Goal: Information Seeking & Learning: Learn about a topic

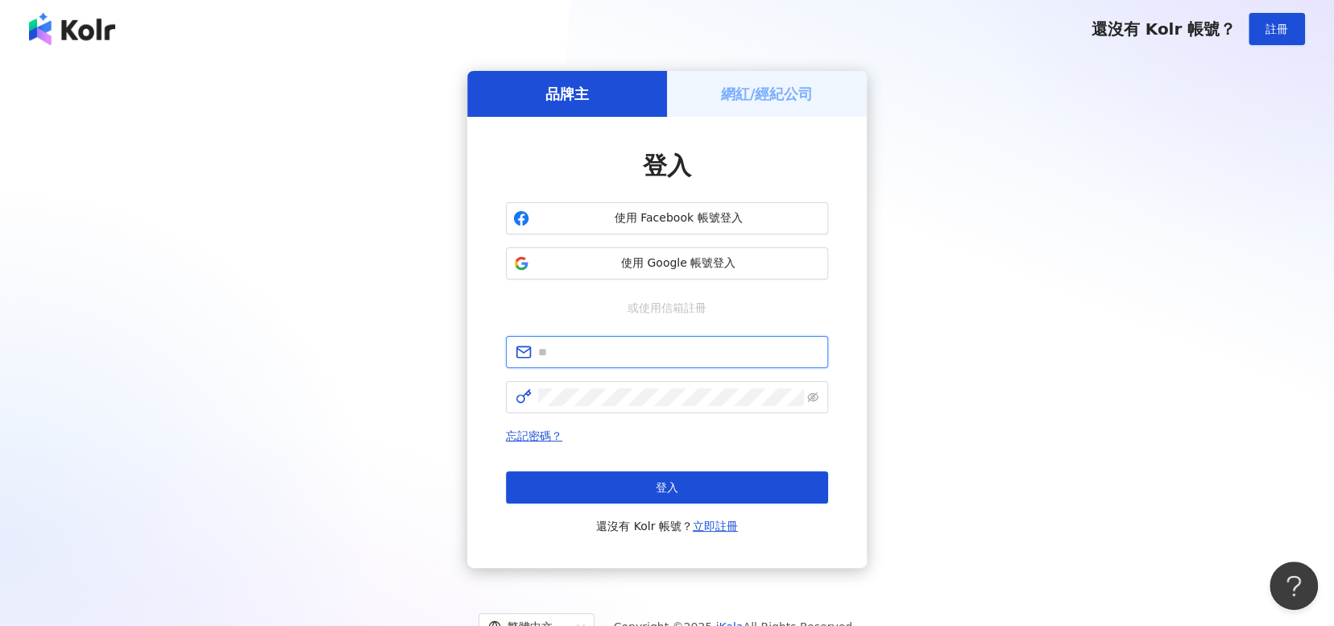
click at [632, 344] on input "text" at bounding box center [678, 352] width 280 height 18
type input "**********"
click button "登入" at bounding box center [667, 487] width 322 height 32
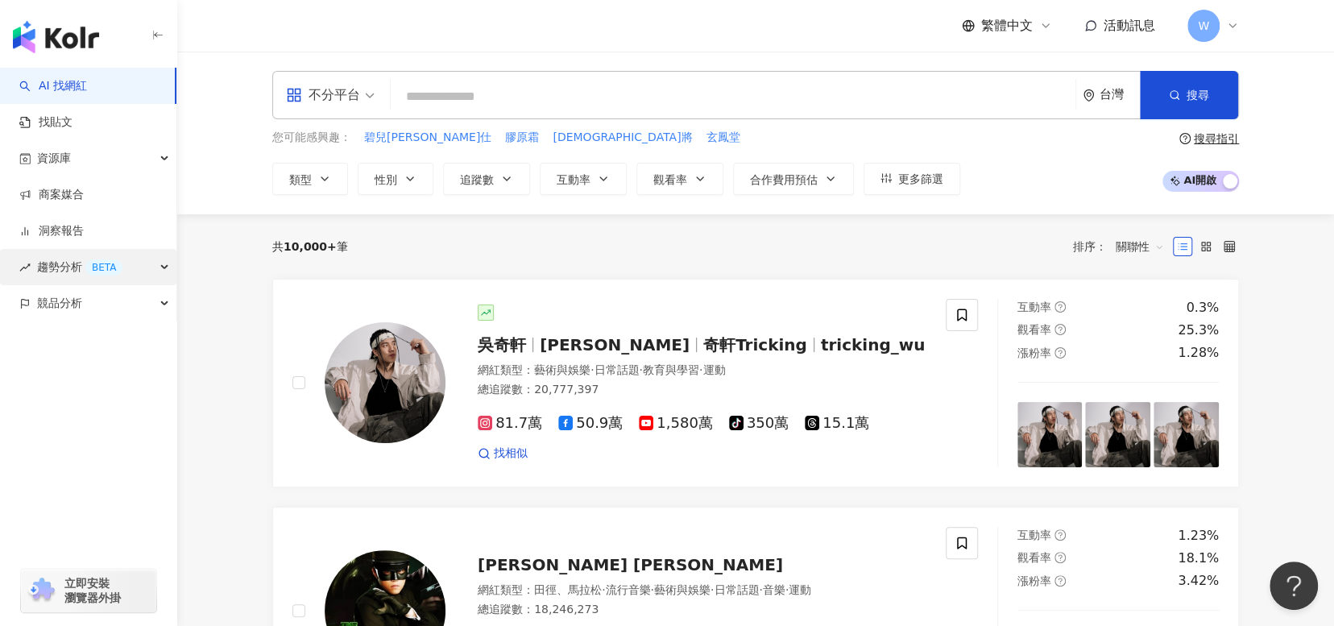
click at [53, 267] on span "趨勢分析 BETA" at bounding box center [79, 267] width 85 height 36
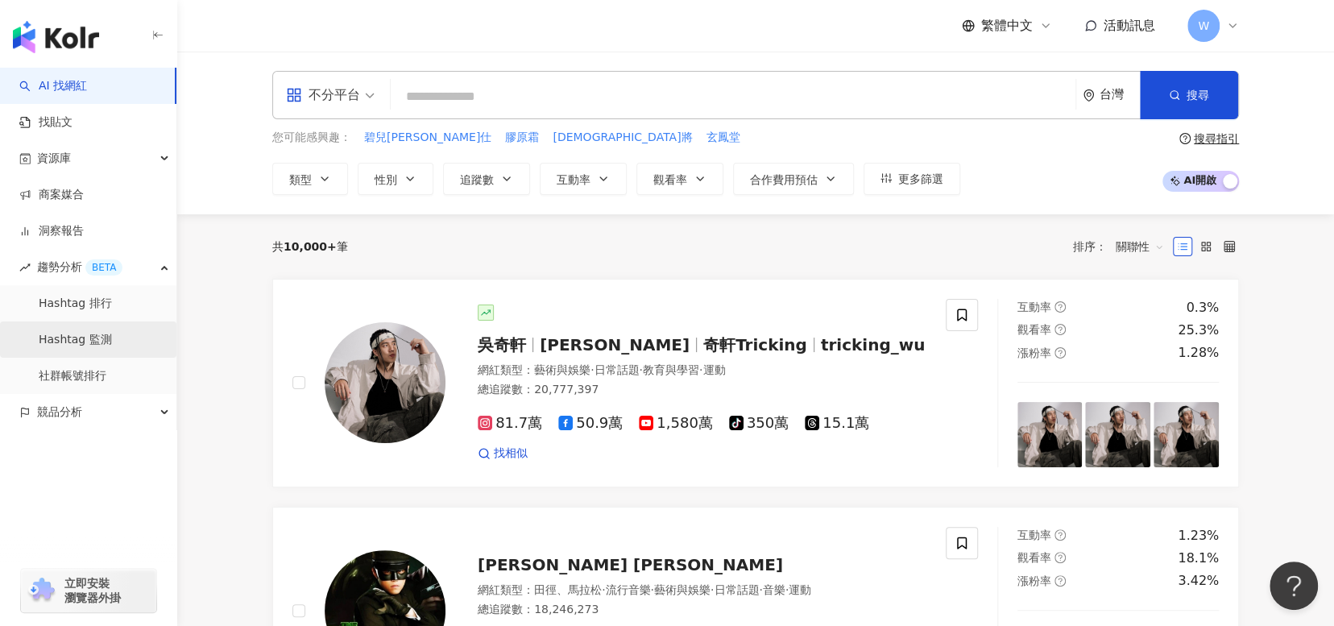
click at [69, 333] on link "Hashtag 監測" at bounding box center [75, 340] width 73 height 16
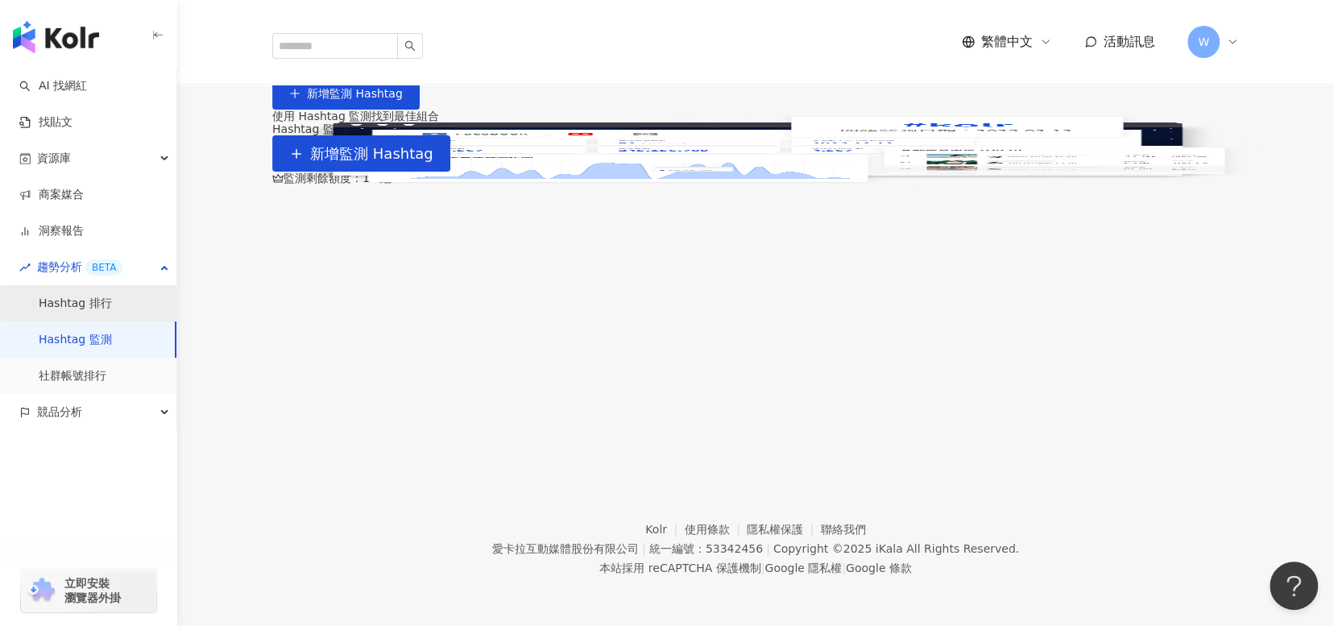
click at [56, 312] on link "Hashtag 排行" at bounding box center [75, 304] width 73 height 16
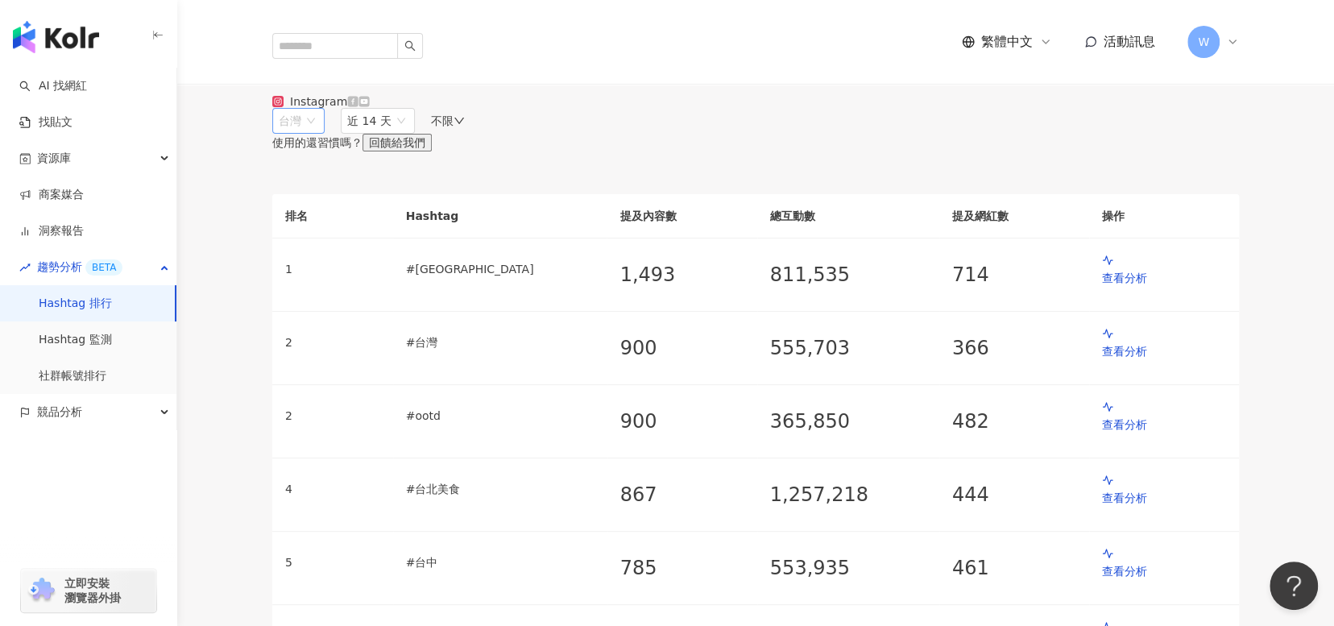
click at [318, 133] on span "台灣" at bounding box center [298, 121] width 39 height 24
click at [465, 127] on div "不限" at bounding box center [448, 120] width 34 height 13
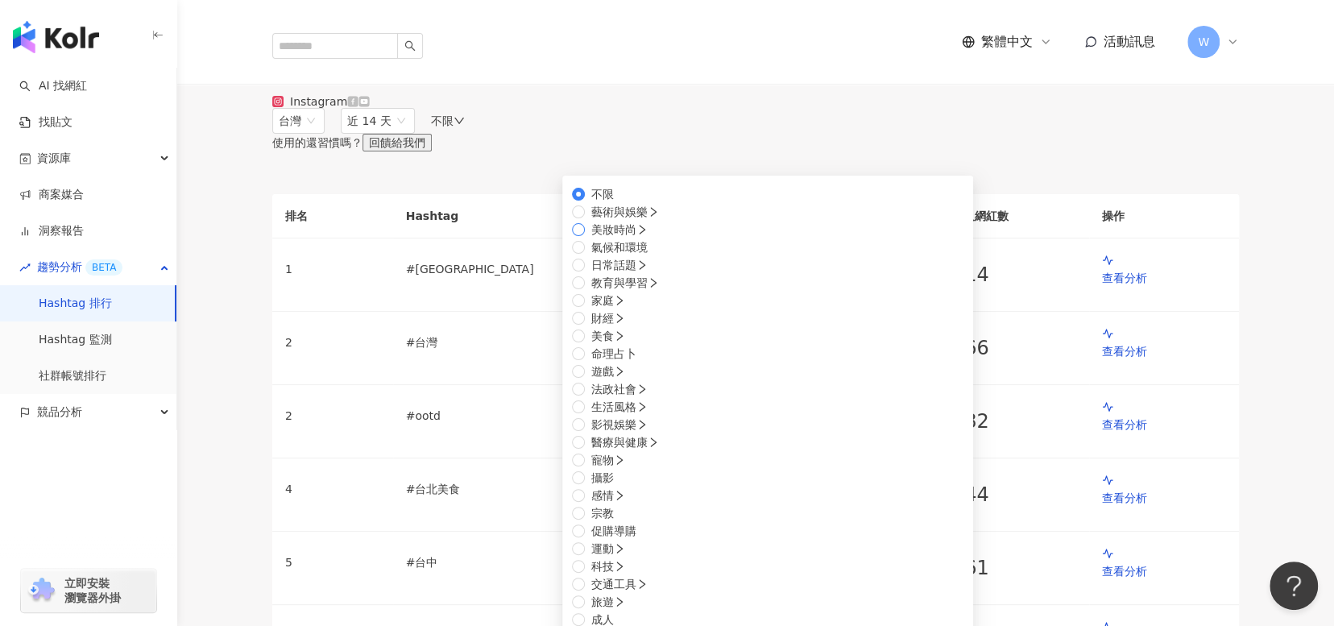
click at [654, 238] on span "美妝時尚" at bounding box center [619, 230] width 69 height 18
click at [620, 625] on span "保養" at bounding box center [602, 637] width 35 height 18
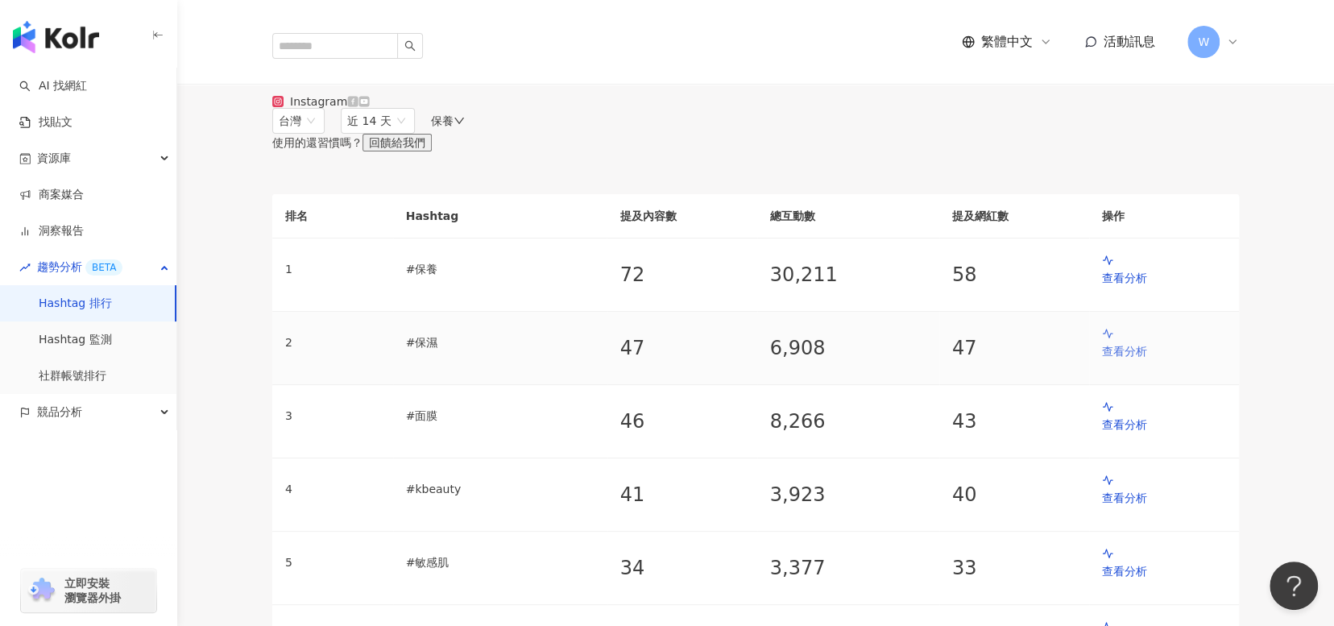
click at [1135, 360] on p "查看分析" at bounding box center [1164, 351] width 124 height 18
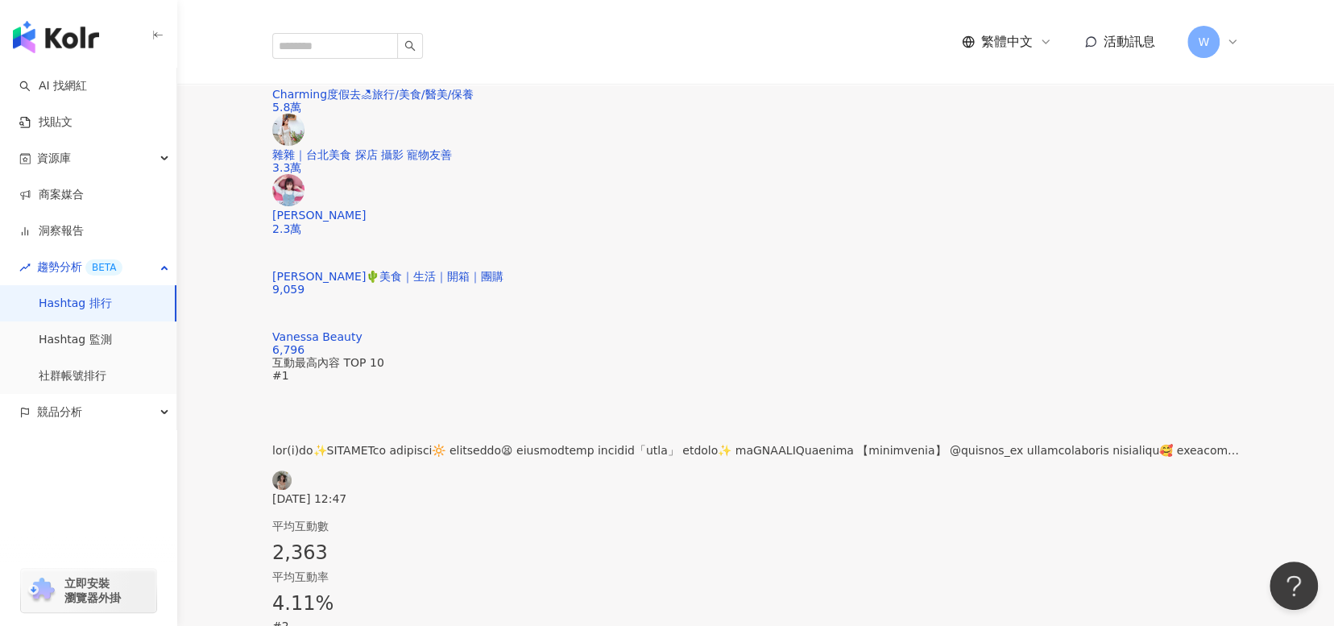
scroll to position [143, 0]
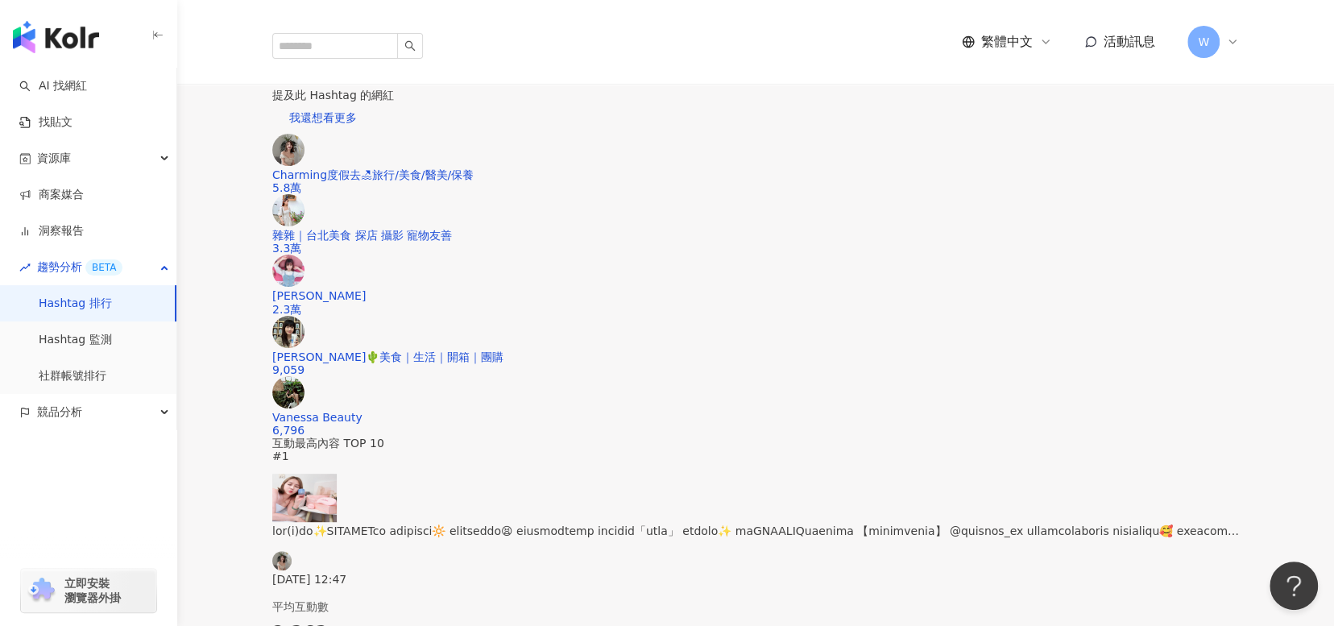
click at [993, 77] on p "47" at bounding box center [1088, 70] width 300 height 13
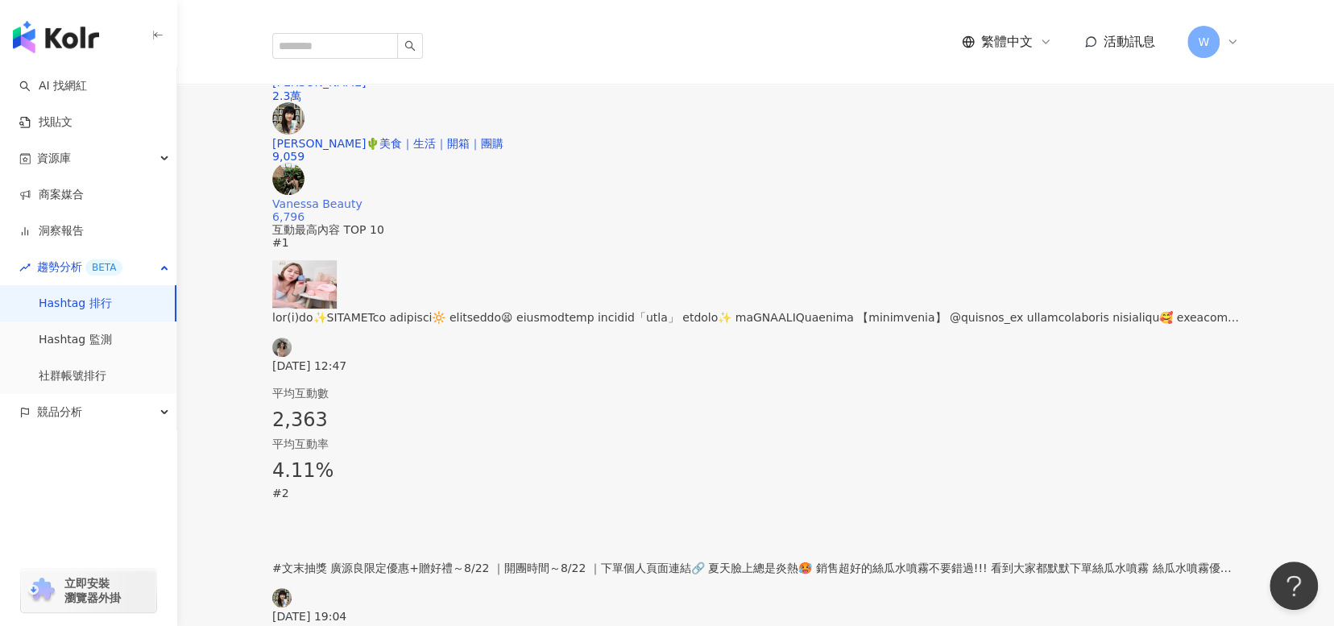
scroll to position [465, 0]
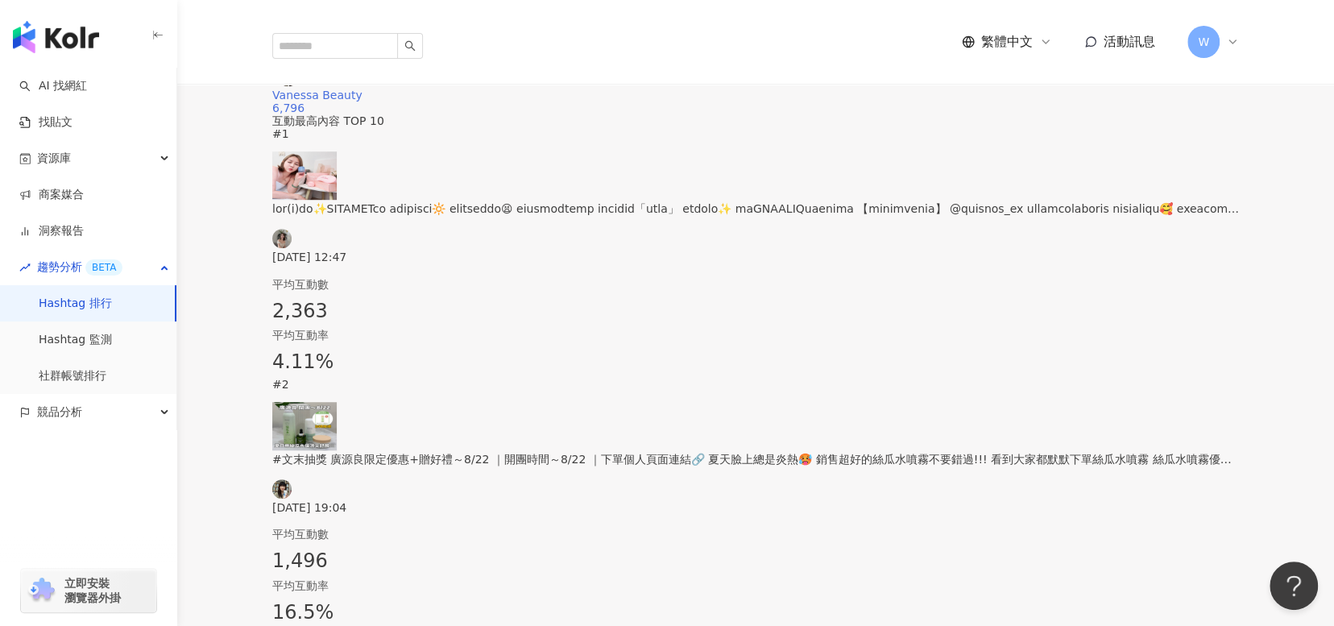
click at [304, 86] on img at bounding box center [288, 70] width 32 height 32
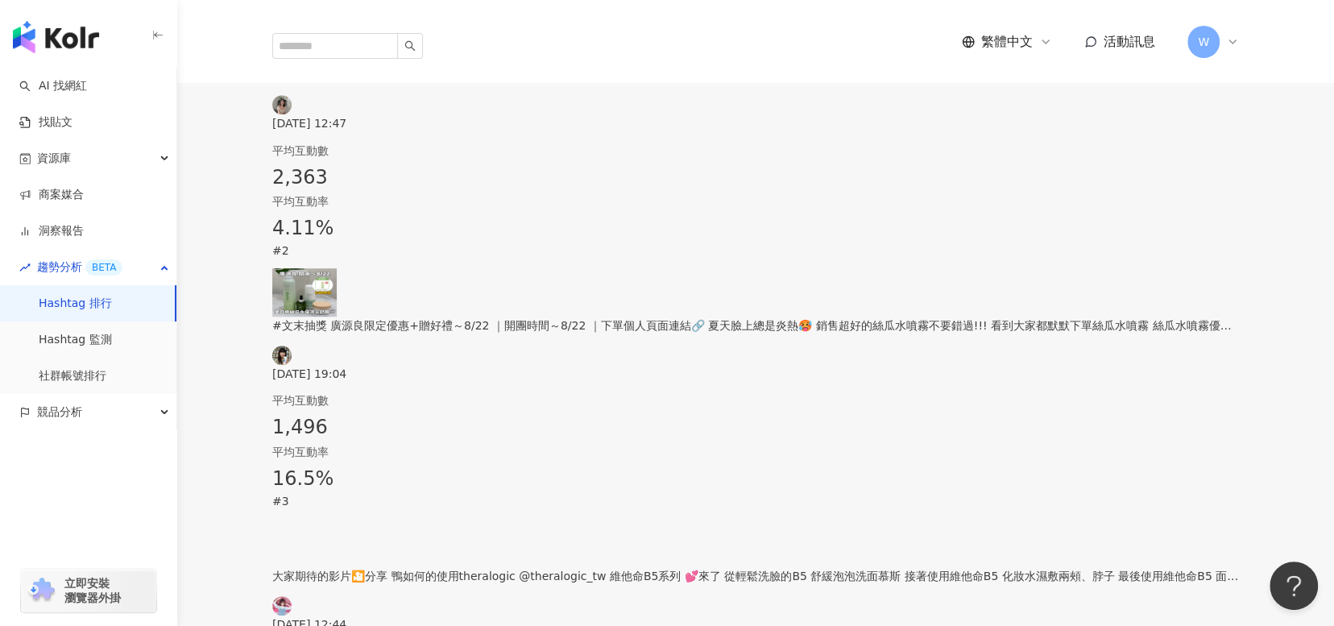
scroll to position [706, 0]
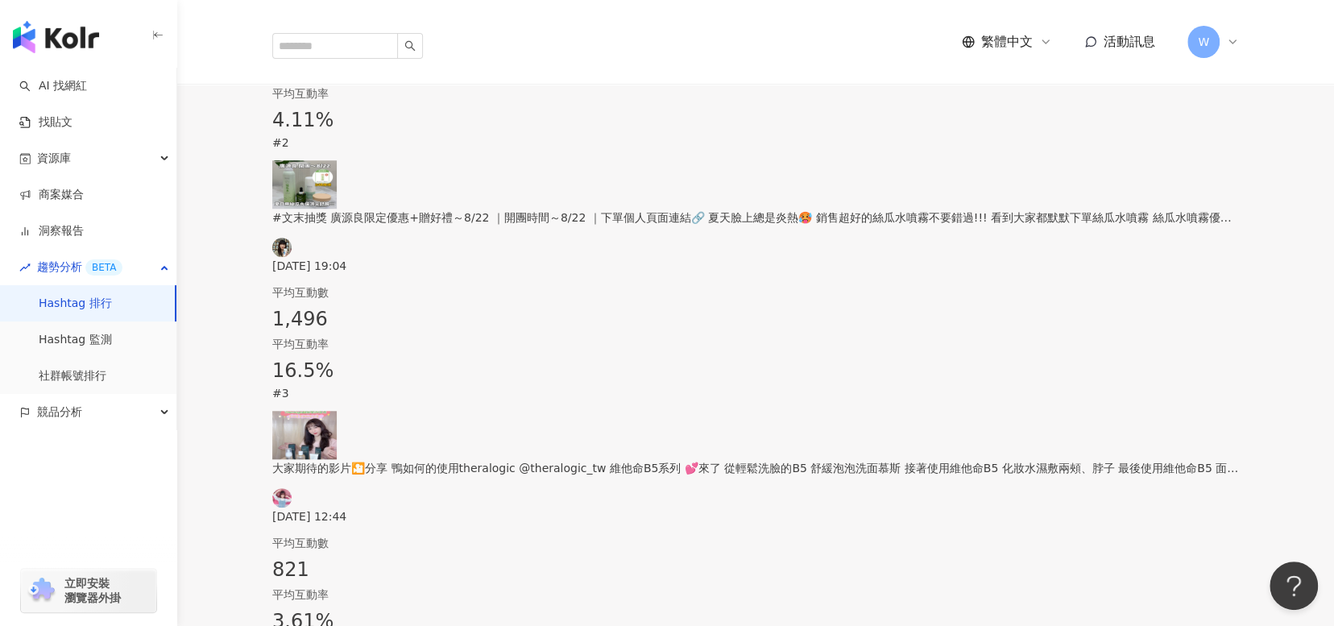
click at [664, 453] on div "Instagram 台灣 近 14 天 保養 目前排名 #2 ( 2025/8/29 ) 歷史最高排名 #11 ( 2025/6/27 ) 首次進入前 100…" at bounding box center [755, 624] width 1031 height 2470
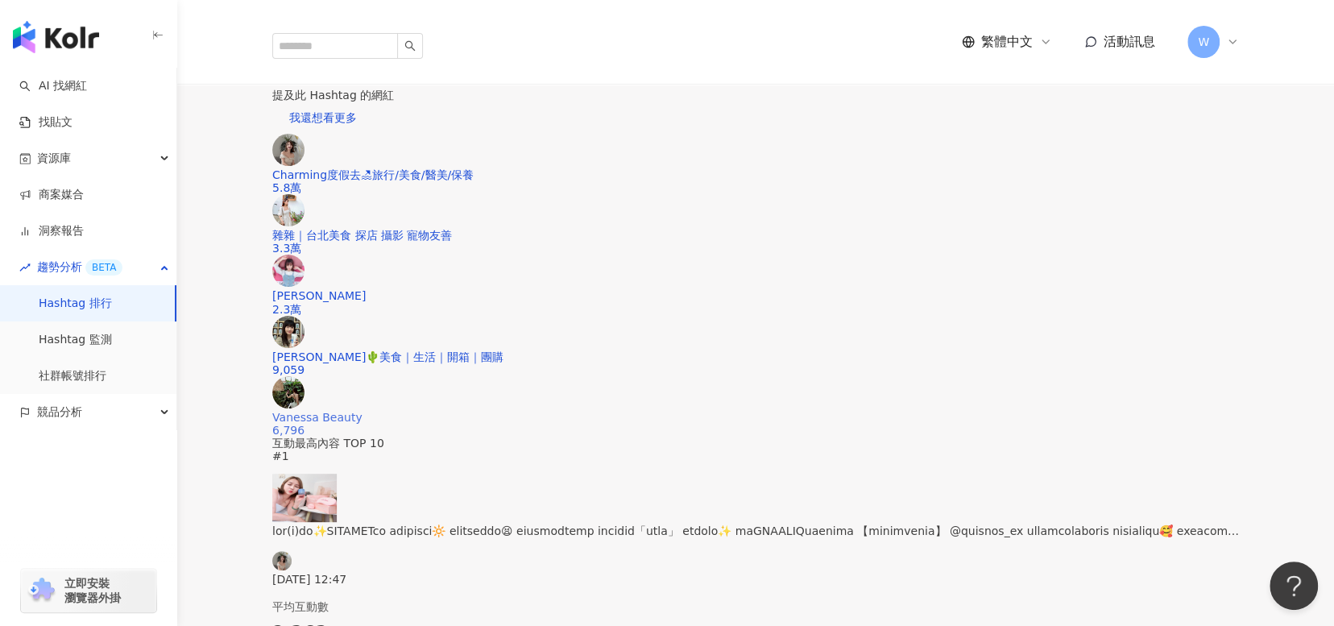
scroll to position [0, 0]
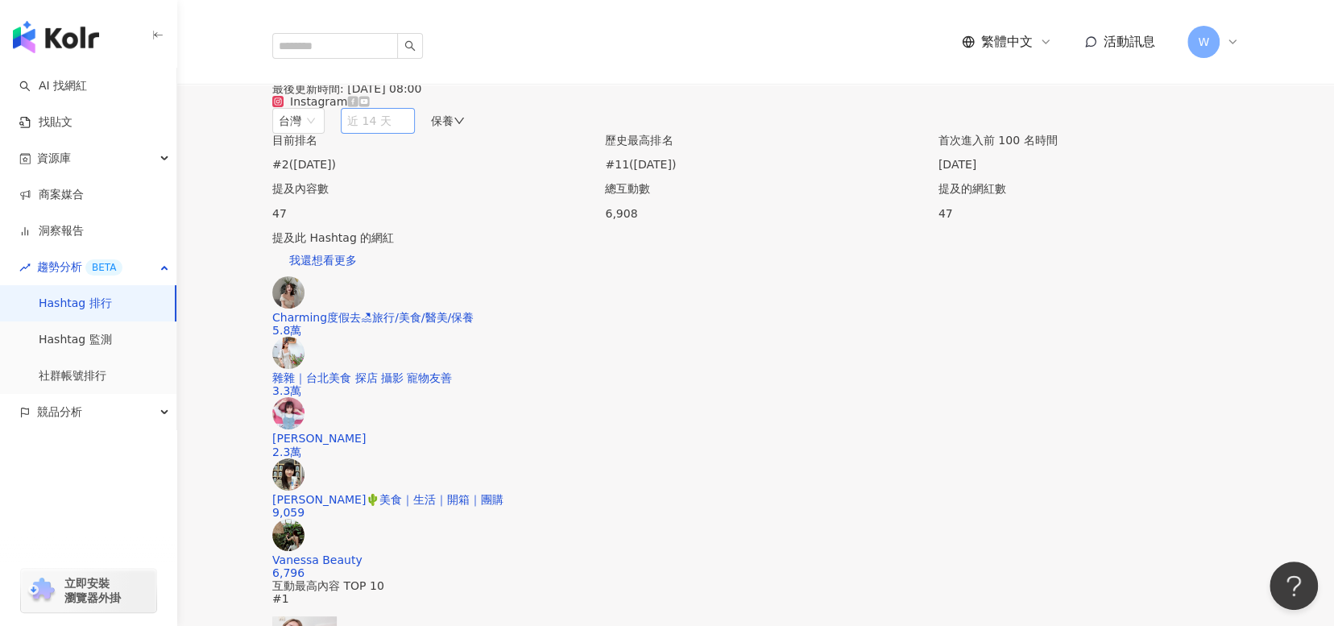
click at [408, 133] on span "近 14 天" at bounding box center [377, 121] width 61 height 24
click at [466, 222] on div "近三個月" at bounding box center [405, 208] width 122 height 27
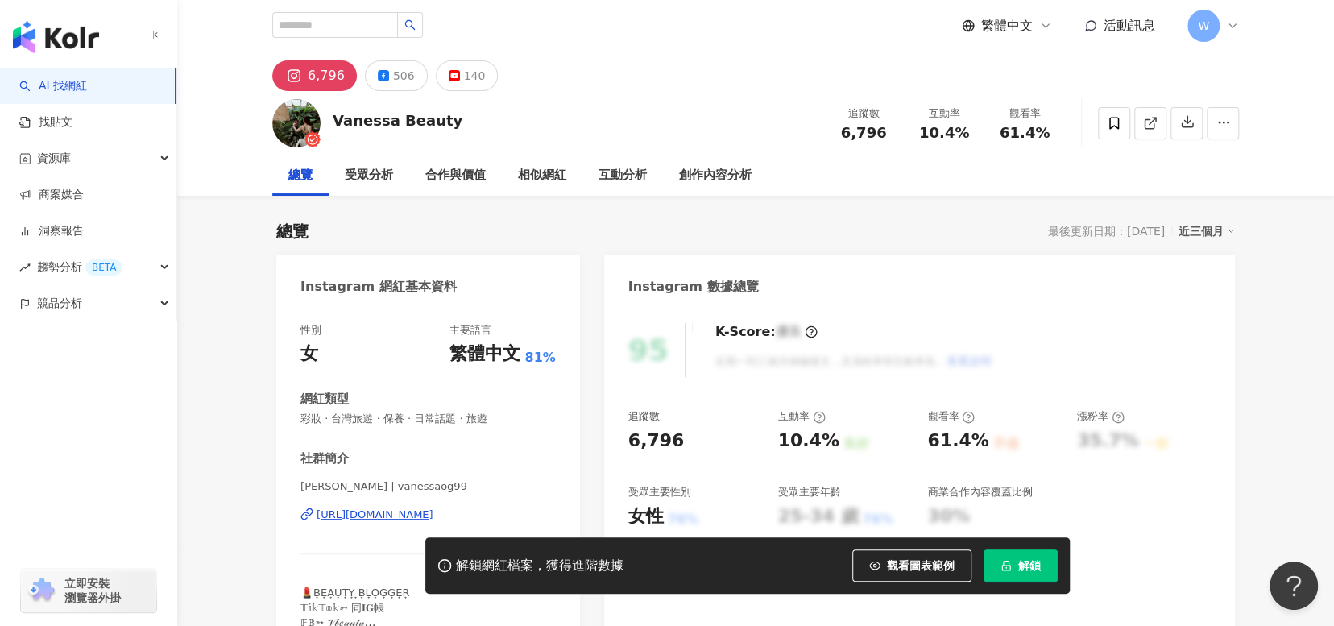
click at [350, 513] on div "[URL][DOMAIN_NAME]" at bounding box center [375, 514] width 117 height 14
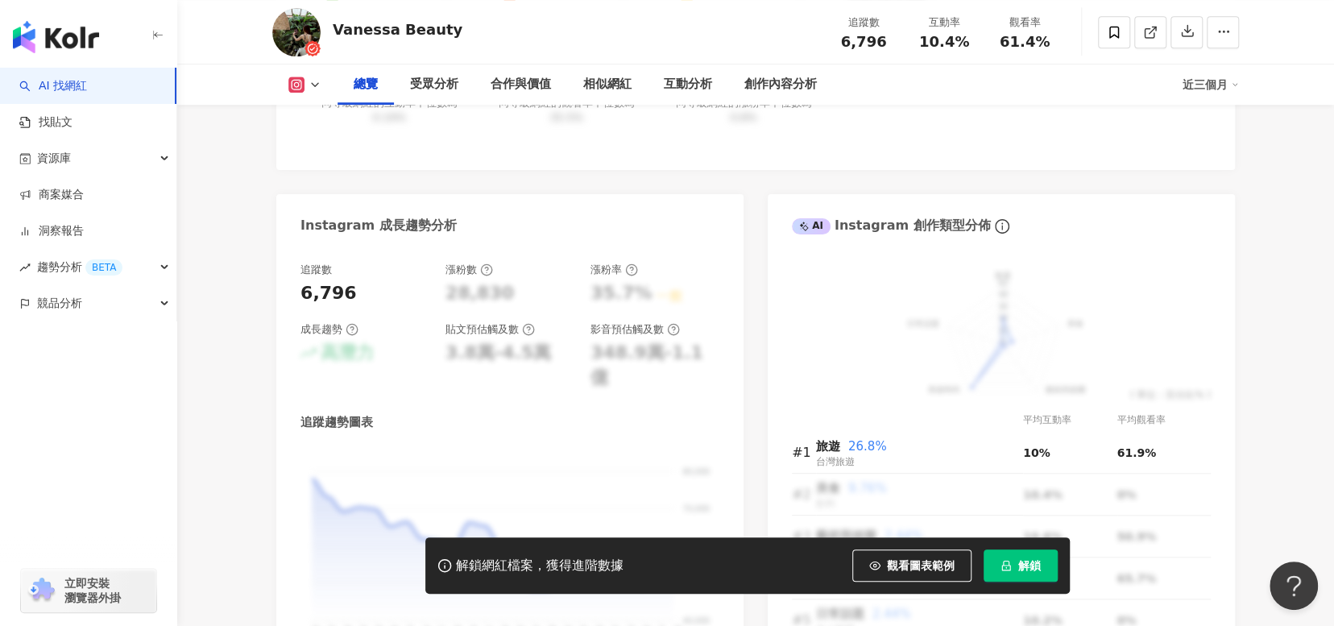
scroll to position [805, 0]
